Goal: Task Accomplishment & Management: Manage account settings

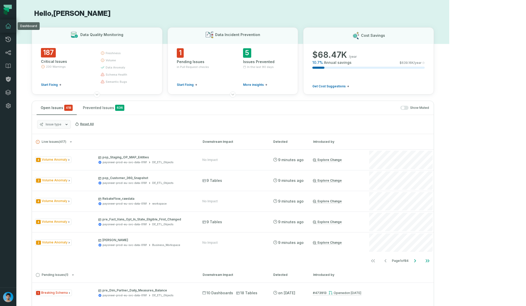
click at [8, 29] on icon at bounding box center [8, 26] width 6 height 6
click at [8, 26] on icon at bounding box center [8, 26] width 6 height 6
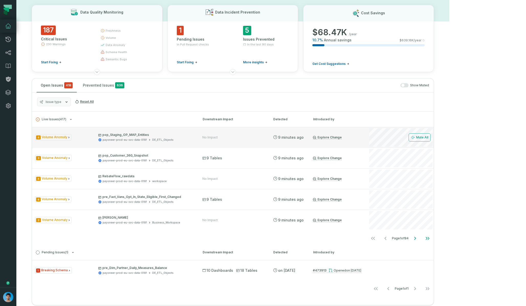
scroll to position [25, 0]
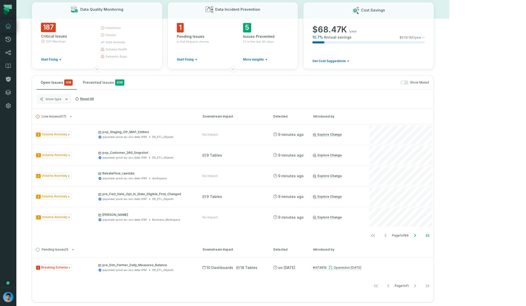
click at [408, 82] on button "button" at bounding box center [404, 83] width 8 height 4
click at [64, 97] on button "Issue type" at bounding box center [54, 99] width 34 height 9
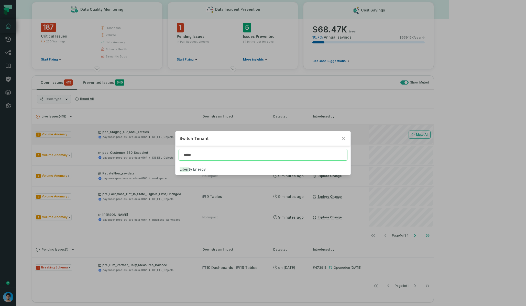
type input "*****"
click button "Liber ty Energy" at bounding box center [262, 169] width 175 height 11
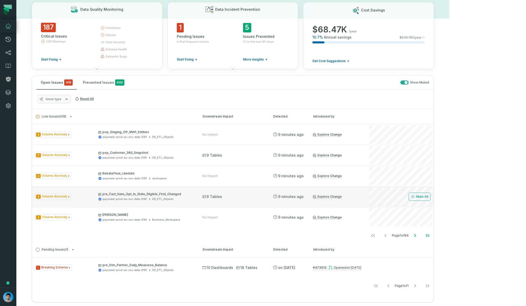
scroll to position [0, 0]
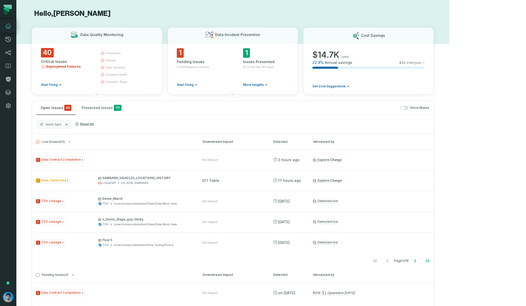
click at [404, 107] on span "button" at bounding box center [402, 107] width 3 height 3
type button "on"
click at [62, 123] on button "Issue type" at bounding box center [54, 124] width 34 height 9
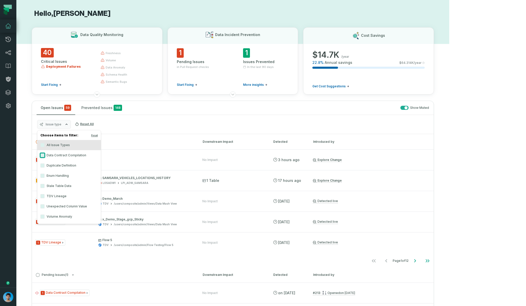
click at [43, 157] on button "Data Contract Compilation" at bounding box center [42, 155] width 4 height 4
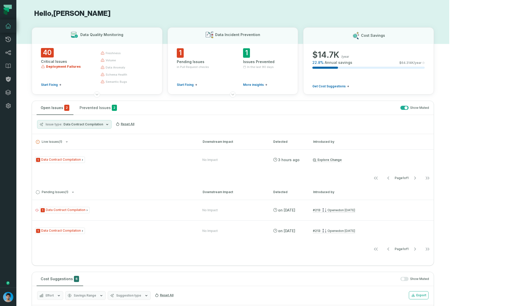
click at [205, 119] on div "Issue type Data Contract Compilation Reset All" at bounding box center [232, 124] width 401 height 19
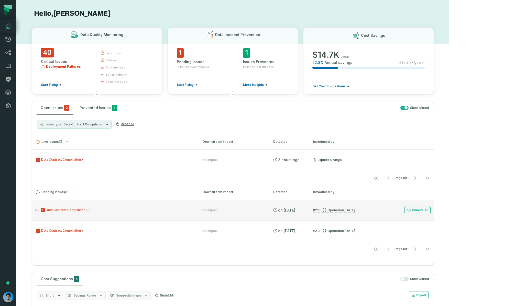
click at [102, 211] on div "1 Data Contract Compilation" at bounding box center [114, 210] width 158 height 6
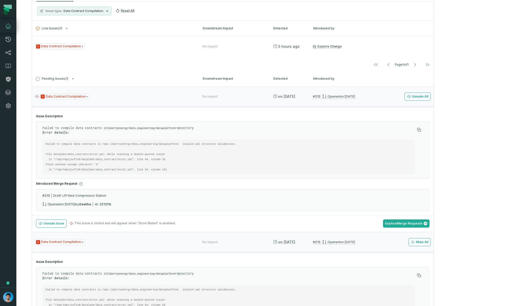
scroll to position [121, 0]
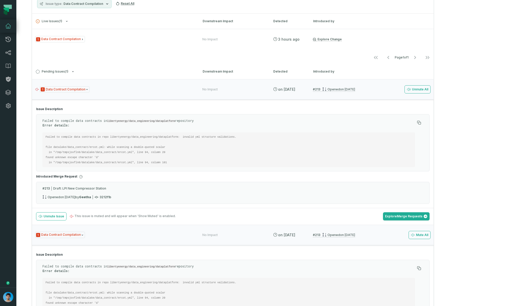
click at [167, 136] on code "Failed to compile data contracts in repo libertyenergy/data_engineering/datapla…" at bounding box center [143, 150] width 194 height 29
click at [111, 136] on code "Failed to compile data contracts in repo libertyenergy/data_engineering/datapla…" at bounding box center [143, 150] width 194 height 29
copy code "libertyenergy/data_engineering/dataplatform"
drag, startPoint x: 104, startPoint y: 148, endPoint x: 53, endPoint y: 147, distance: 50.1
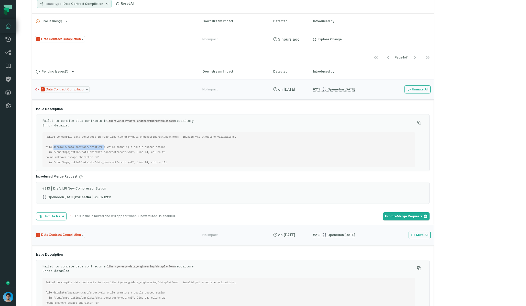
click at [53, 147] on code "Failed to compile data contracts in repo libertyenergy/data_engineering/datapla…" at bounding box center [143, 150] width 194 height 29
copy code "datalake/data_contract/ercot.yml"
click at [99, 144] on pre "Failed to compile data contracts in repo libertyenergy/data_engineering/datapla…" at bounding box center [228, 149] width 372 height 35
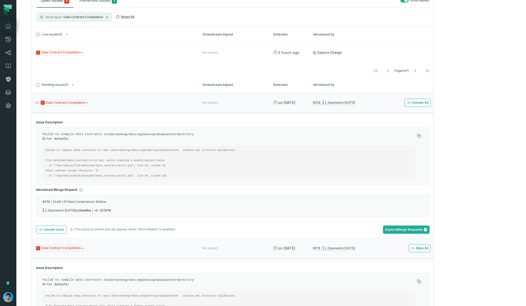
scroll to position [102, 0]
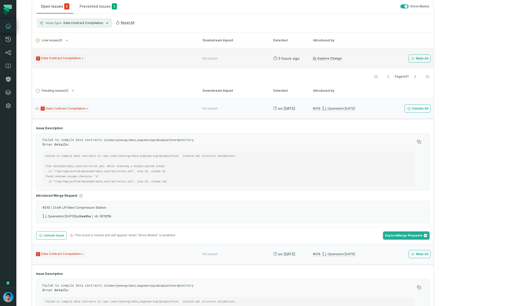
click at [98, 58] on div "1 Data Contract Compilation" at bounding box center [114, 58] width 158 height 6
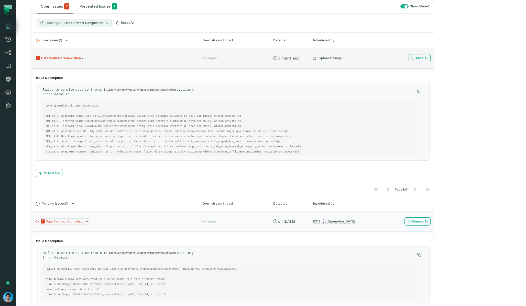
click at [110, 58] on div "1 Data Contract Compilation" at bounding box center [114, 58] width 158 height 6
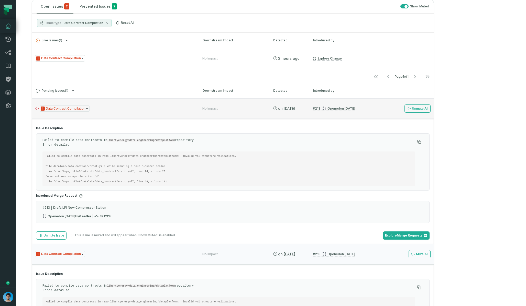
click at [162, 111] on div "1 Data Contract Compilation" at bounding box center [114, 109] width 158 height 6
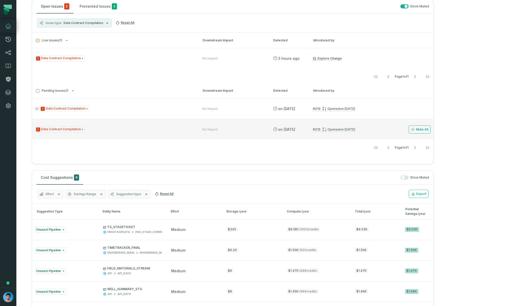
click at [111, 125] on div "1 Data Contract Compilation No Impact 8/7/2025, 12:52:58 AM # 213 Opened 8/6/20…" at bounding box center [232, 129] width 401 height 20
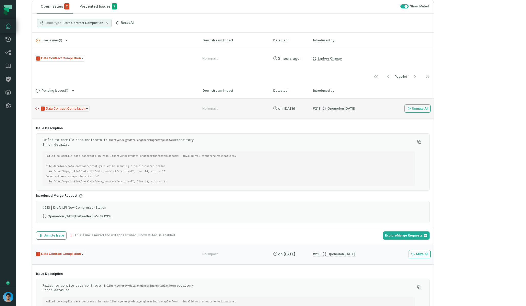
click at [112, 111] on div "1 Data Contract Compilation" at bounding box center [114, 109] width 158 height 6
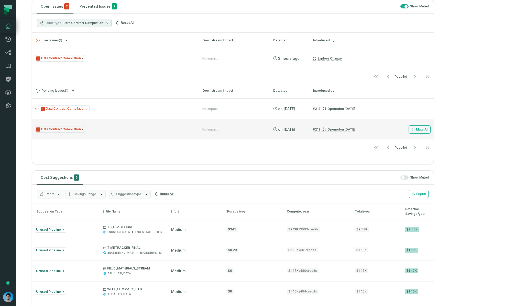
click at [106, 132] on div "1 Data Contract Compilation" at bounding box center [114, 129] width 158 height 6
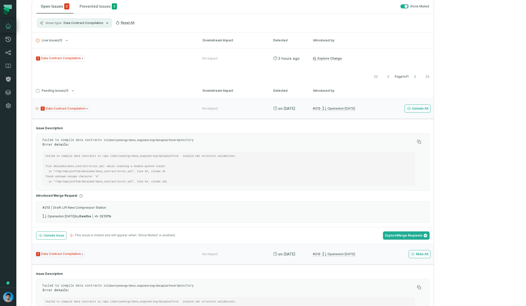
click at [115, 149] on div "Failed to compile data contracts in libertyenergy/data_engineering/dataplatform…" at bounding box center [228, 162] width 372 height 49
click at [125, 110] on div "1 Data Contract Compilation" at bounding box center [114, 109] width 158 height 6
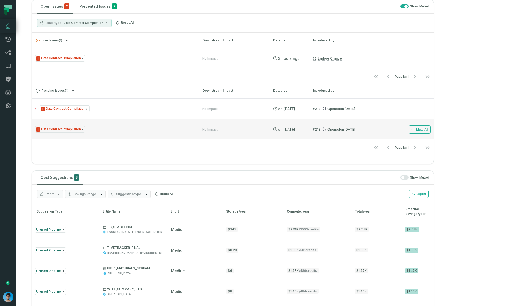
click at [91, 134] on div "1 Data Contract Compilation No Impact 8/7/2025, 12:52:58 AM # 213 Opened 8/6/20…" at bounding box center [232, 129] width 401 height 20
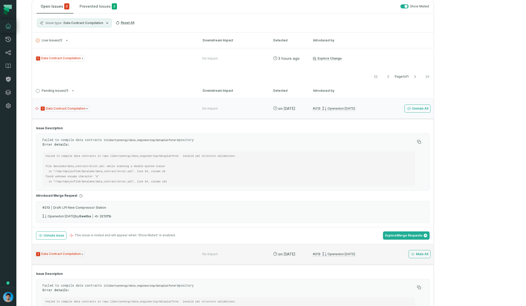
click at [64, 258] on div "1 Data Contract Compilation No Impact 8/7/2025, 12:52:58 AM # 213 Opened 8/6/20…" at bounding box center [232, 254] width 401 height 20
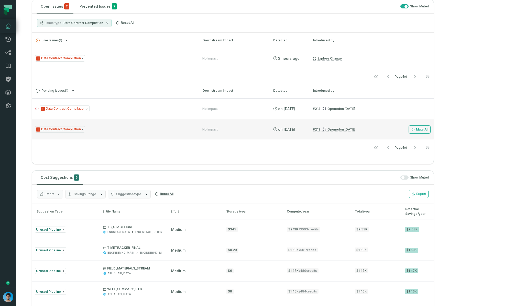
click at [92, 132] on div "1 Data Contract Compilation" at bounding box center [114, 129] width 158 height 6
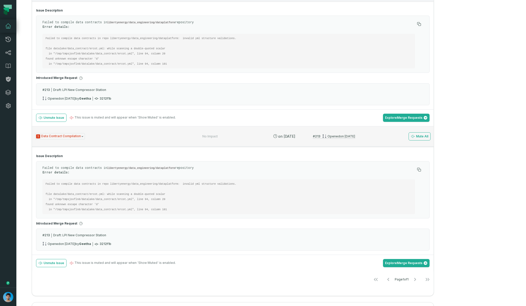
scroll to position [227, 0]
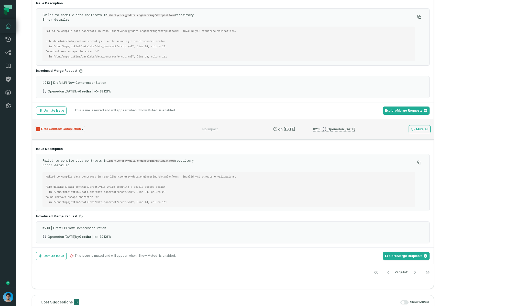
click at [96, 125] on div "1 Data Contract Compilation No Impact 8/7/2025, 12:52:58 AM # 213 Opened 8/6/20…" at bounding box center [232, 129] width 401 height 20
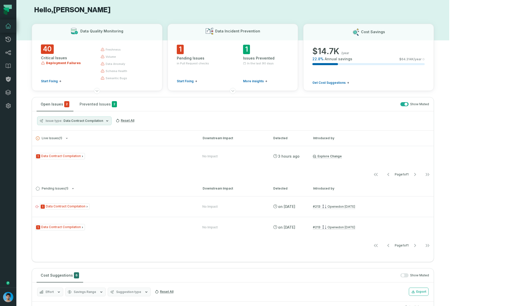
scroll to position [0, 0]
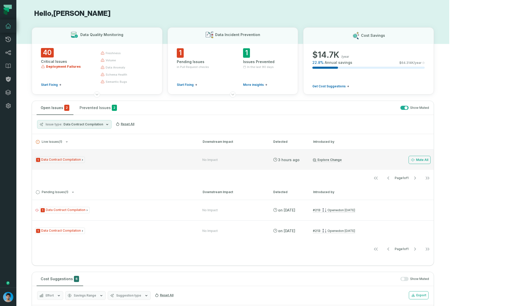
click at [99, 161] on div "1 Data Contract Compilation" at bounding box center [114, 160] width 158 height 6
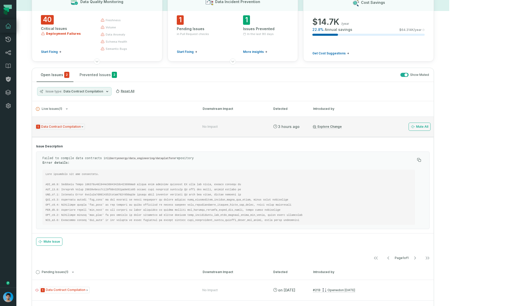
scroll to position [36, 0]
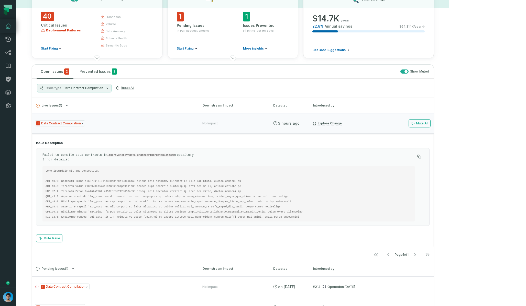
click at [120, 181] on code at bounding box center [176, 194] width 260 height 49
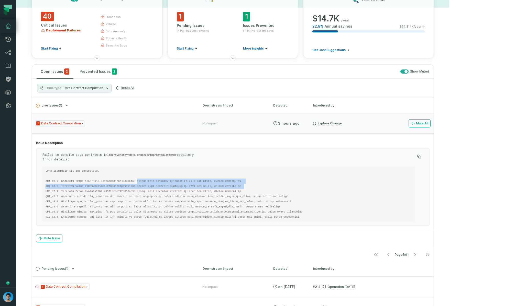
drag, startPoint x: 137, startPoint y: 180, endPoint x: 252, endPoint y: 184, distance: 115.1
click at [252, 184] on pre at bounding box center [228, 193] width 372 height 55
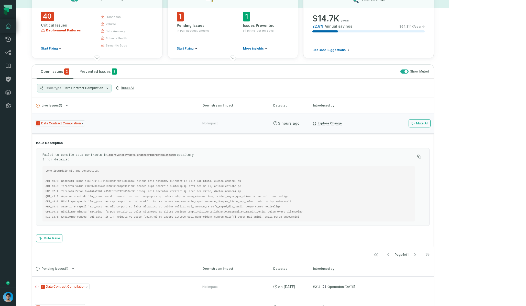
click at [191, 202] on code at bounding box center [176, 194] width 260 height 49
drag, startPoint x: 138, startPoint y: 181, endPoint x: 242, endPoint y: 179, distance: 103.8
click at [242, 179] on pre at bounding box center [228, 193] width 372 height 55
copy code "config data contract external ID does not match, cannot replace it"
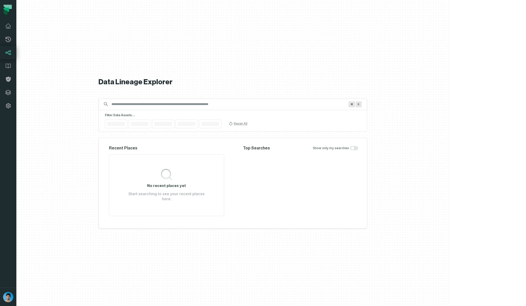
click at [3, 94] on link "Integrations" at bounding box center [8, 92] width 16 height 13
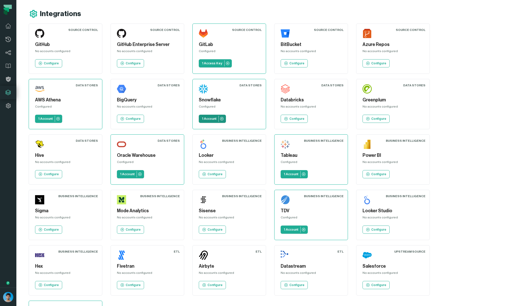
click at [202, 120] on p "1 Account" at bounding box center [209, 119] width 15 height 4
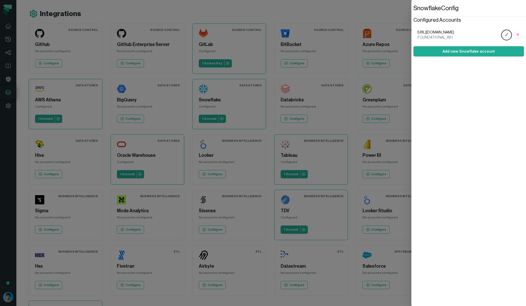
click at [411, 286] on dialog "Snowflake Config Configured Accounts https://NYQJIHQ-CN61262.snowflakecomputing…" at bounding box center [468, 153] width 115 height 306
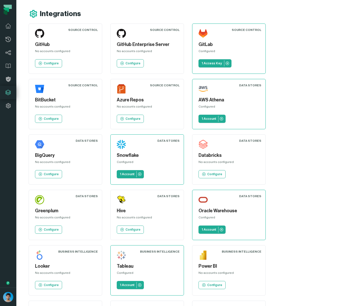
click at [267, 127] on div "Source Control GitHub No accounts configured Configure Source Control GitHub En…" at bounding box center [148, 271] width 239 height 494
click at [129, 175] on p "1 Account" at bounding box center [127, 174] width 15 height 4
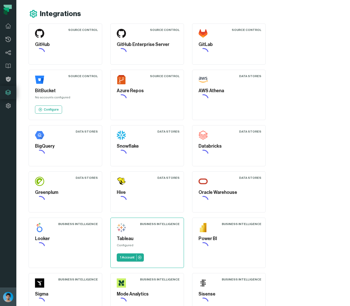
click at [8, 299] on img "button" at bounding box center [8, 297] width 10 height 10
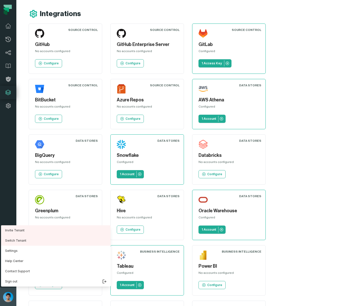
click at [8, 299] on img "button" at bounding box center [8, 297] width 10 height 10
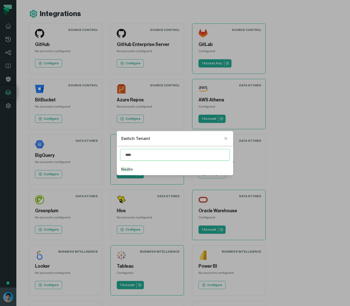
type input "****"
click button "Nest le" at bounding box center [175, 169] width 116 height 11
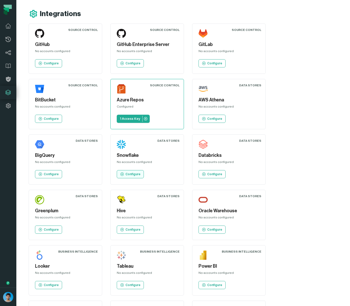
click at [125, 174] on link "Configure" at bounding box center [130, 174] width 27 height 8
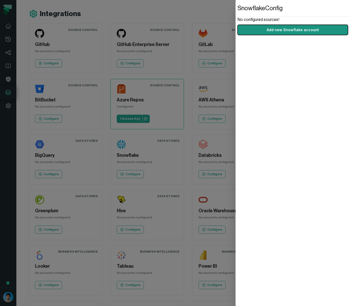
click at [286, 30] on button "Add new Snowflake account" at bounding box center [293, 30] width 110 height 10
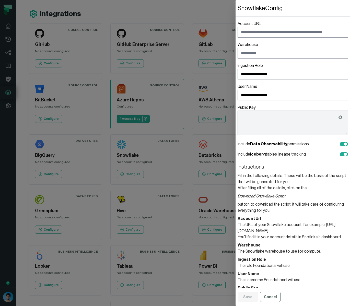
type textarea "**********"
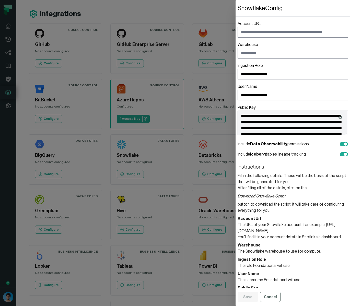
click at [293, 14] on header "Snowflake Config" at bounding box center [293, 8] width 115 height 17
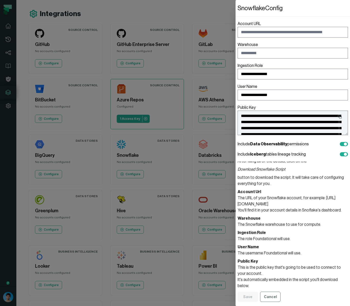
scroll to position [34, 0]
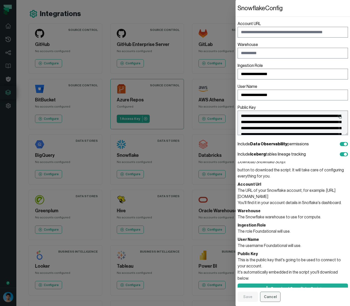
click at [265, 296] on button "Cancel" at bounding box center [270, 297] width 20 height 10
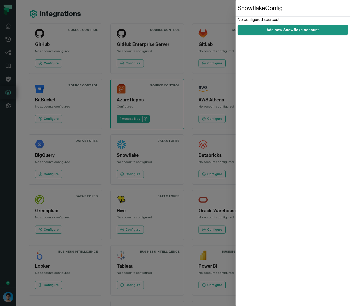
click at [302, 28] on button "Add new Snowflake account" at bounding box center [293, 30] width 110 height 10
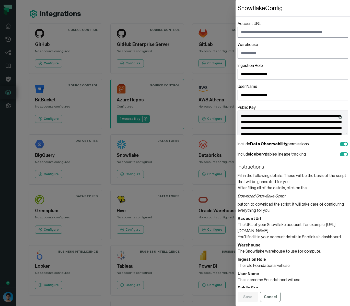
click at [236, 13] on dialog "**********" at bounding box center [293, 153] width 115 height 306
